Goal: Check status: Check status

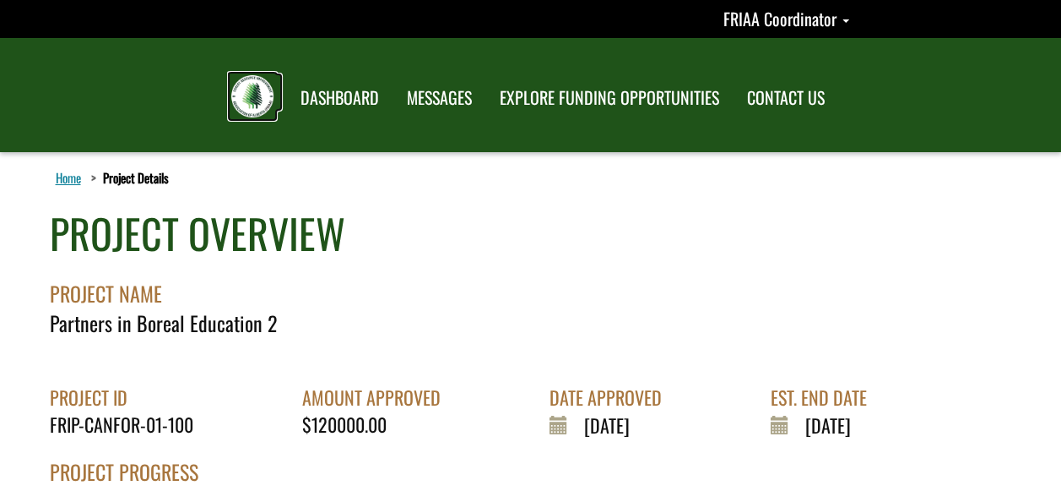
click at [247, 92] on img at bounding box center [252, 96] width 42 height 42
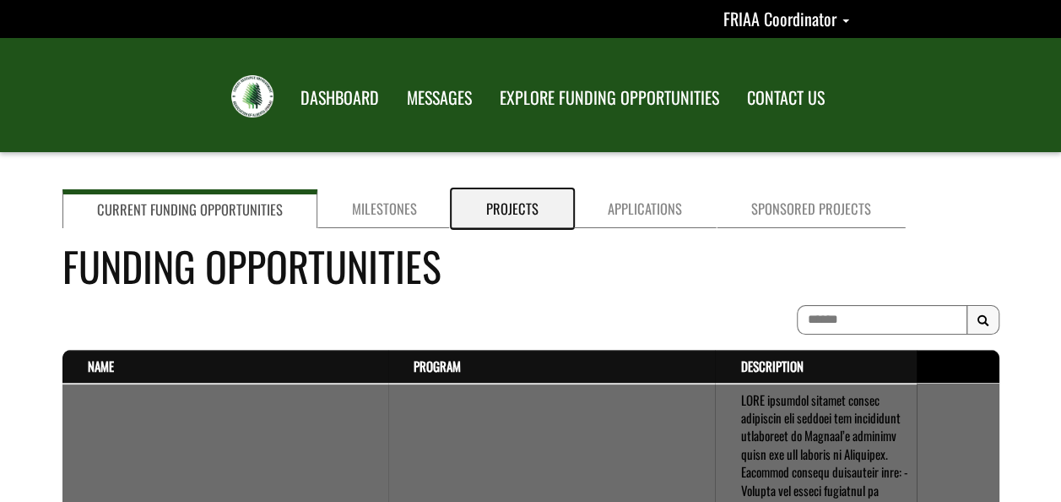
click at [514, 207] on link "Projects" at bounding box center [513, 208] width 122 height 39
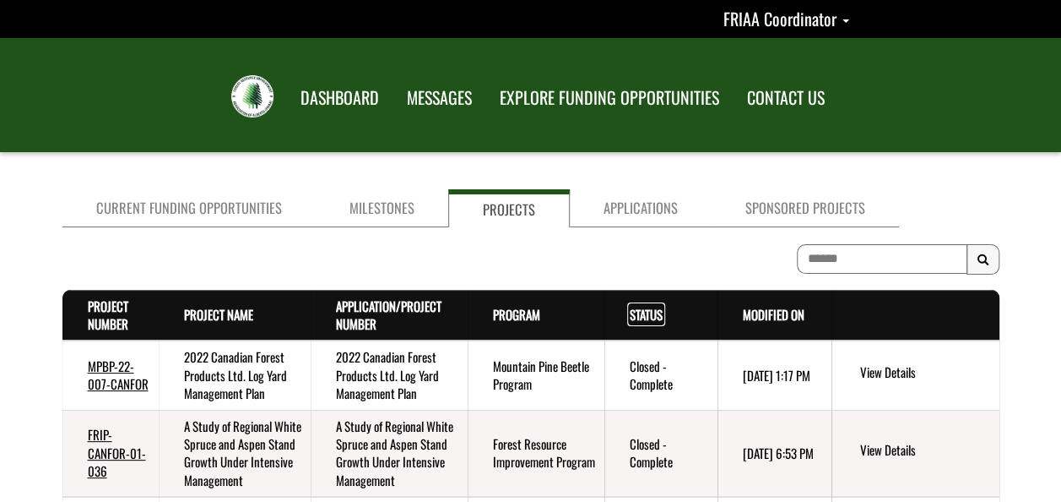
click at [630, 310] on link "Status . sort descending" at bounding box center [646, 314] width 33 height 19
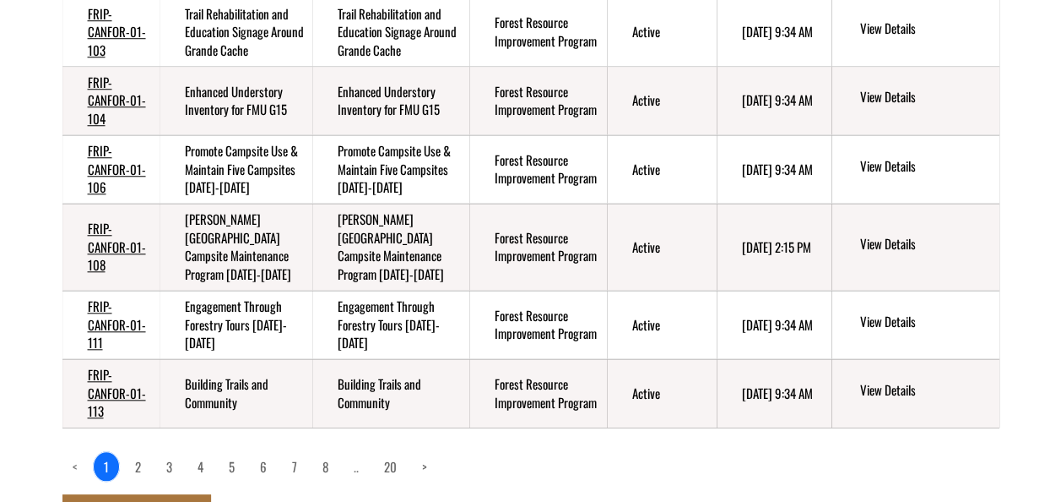
scroll to position [675, 0]
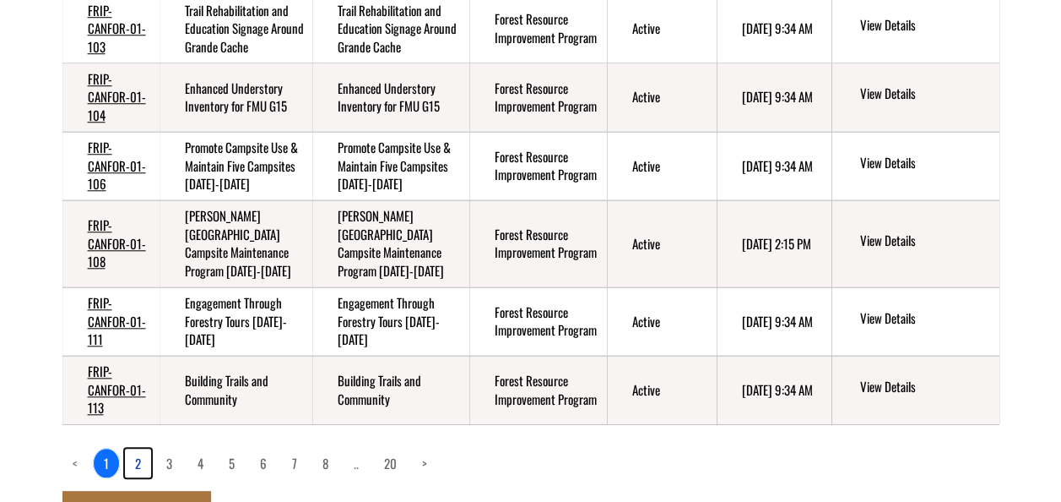
click at [135, 448] on link "2" at bounding box center [138, 462] width 26 height 29
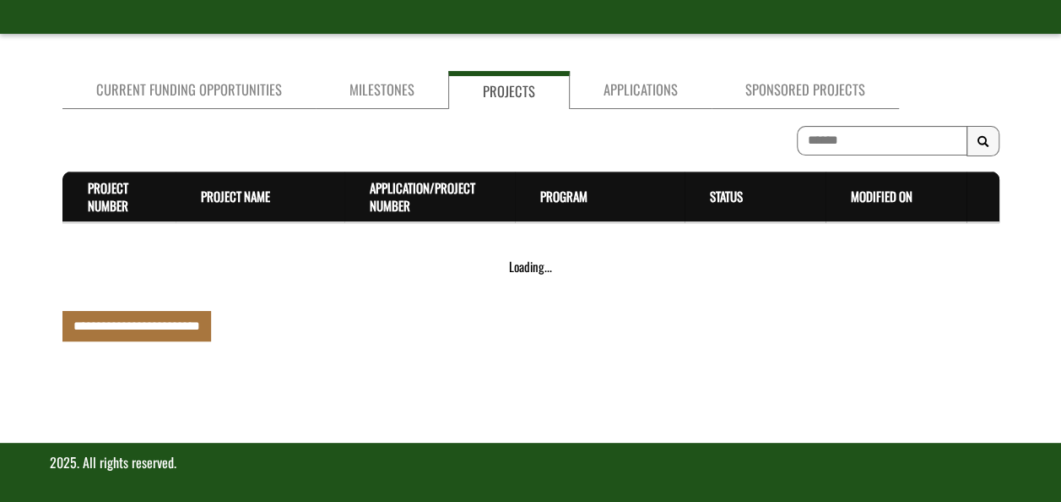
scroll to position [666, 0]
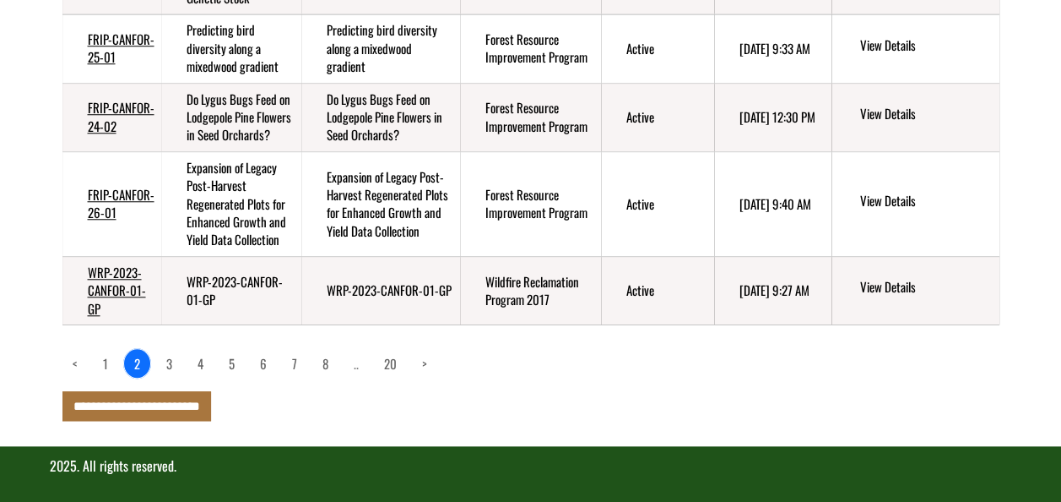
click at [103, 94] on td "FRIP-CANFOR-24-02" at bounding box center [111, 117] width 99 height 68
click at [105, 116] on link "FRIP-CANFOR-24-02" at bounding box center [121, 116] width 67 height 36
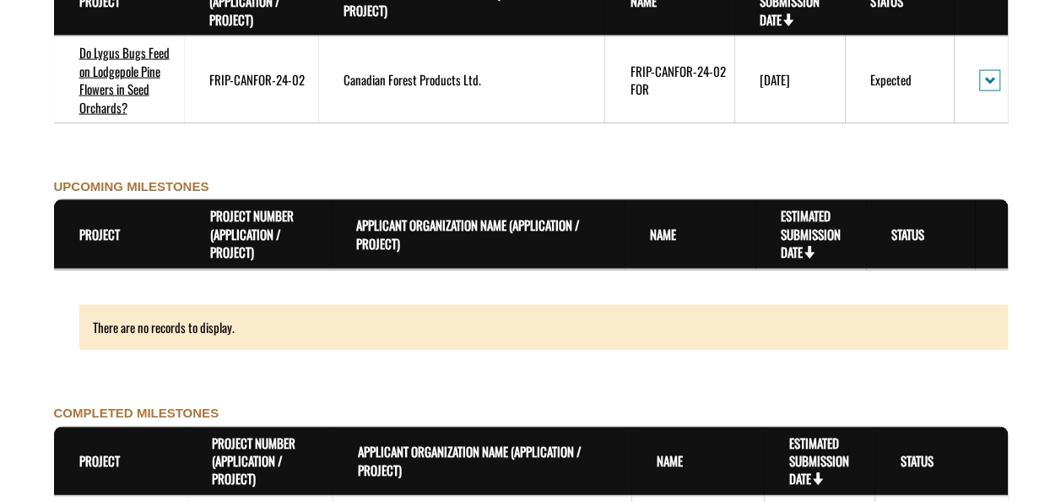
scroll to position [1435, 0]
